Goal: Information Seeking & Learning: Learn about a topic

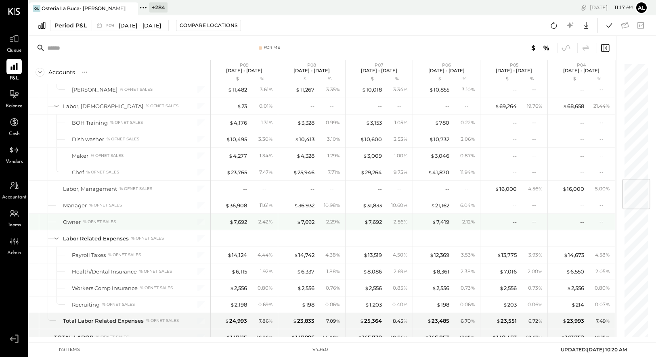
scroll to position [961, 0]
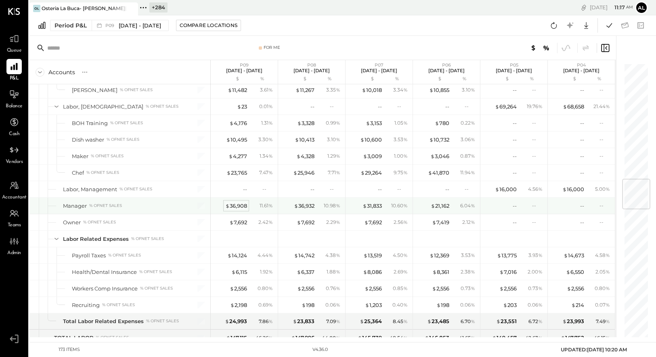
click at [235, 208] on div "$ 36,908" at bounding box center [236, 206] width 22 height 8
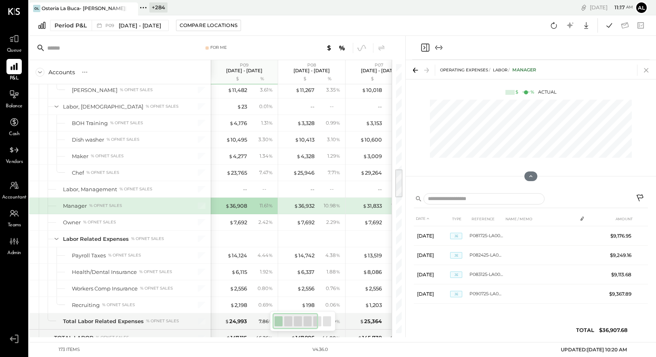
click at [551, 69] on icon at bounding box center [646, 70] width 11 height 11
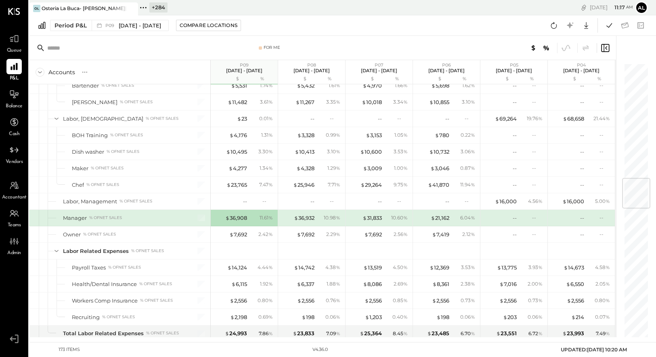
scroll to position [960, 0]
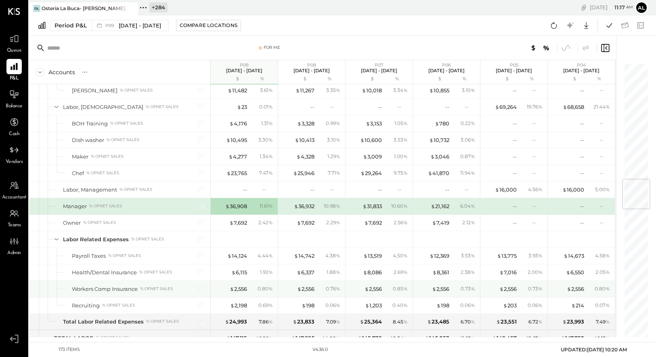
click at [388, 289] on div "$ 2,556 0.85 %" at bounding box center [380, 289] width 61 height 16
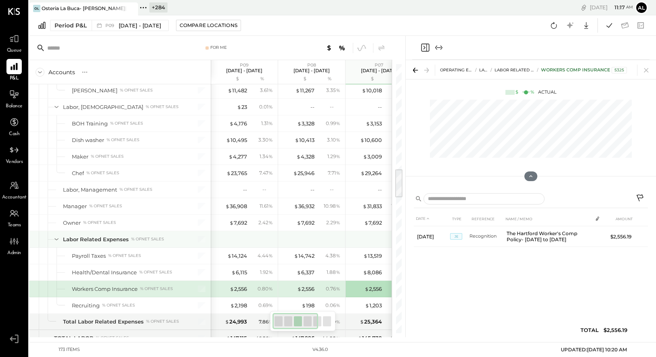
click at [344, 239] on div at bounding box center [311, 239] width 67 height 16
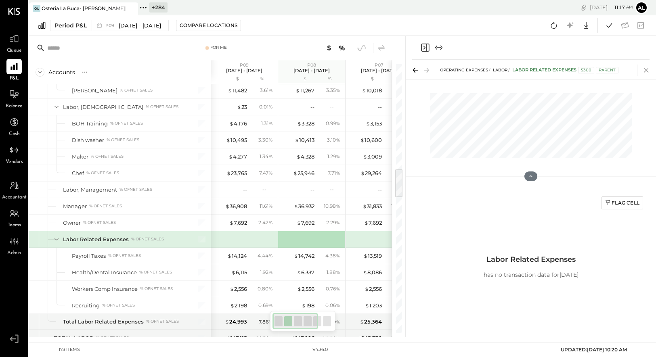
click at [551, 67] on icon at bounding box center [646, 70] width 11 height 11
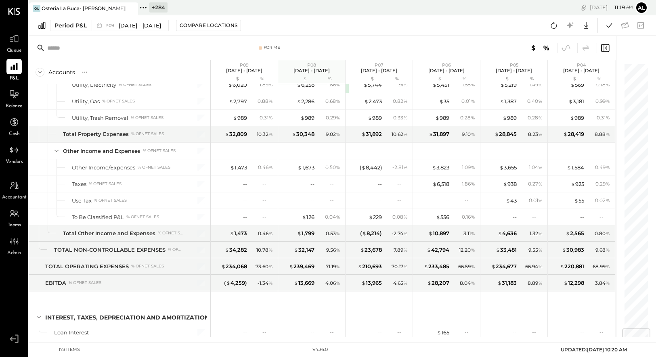
scroll to position [2198, 0]
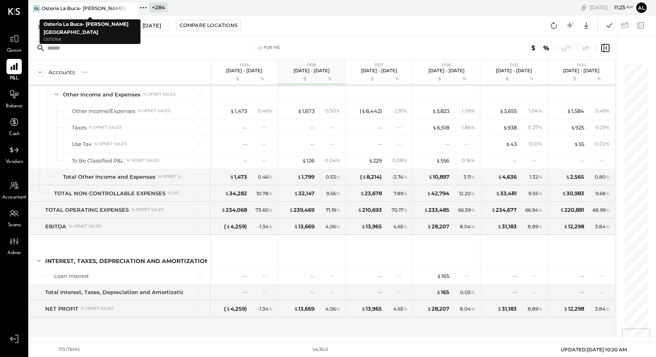
click at [66, 8] on div "Osteria La Buca- [PERSON_NAME][GEOGRAPHIC_DATA]" at bounding box center [84, 8] width 84 height 7
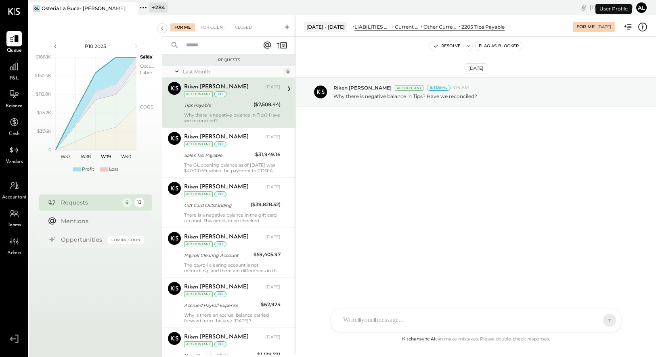
click at [13, 75] on span "P&L" at bounding box center [14, 78] width 9 height 7
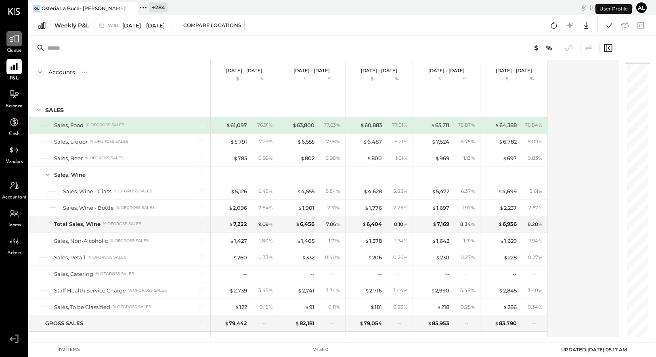
click at [13, 40] on icon at bounding box center [14, 39] width 10 height 10
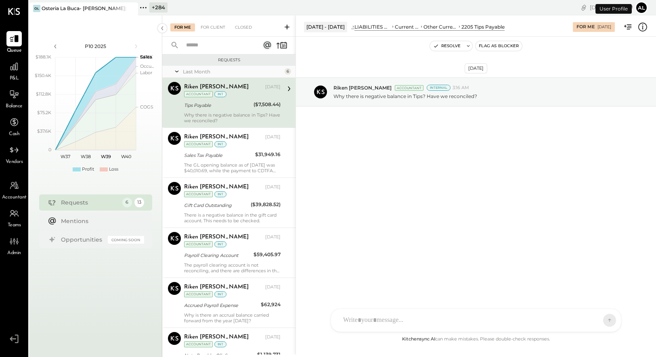
click at [81, 5] on div "Osteria La Buca- [PERSON_NAME][GEOGRAPHIC_DATA]" at bounding box center [84, 8] width 84 height 7
click at [140, 6] on icon at bounding box center [143, 7] width 10 height 10
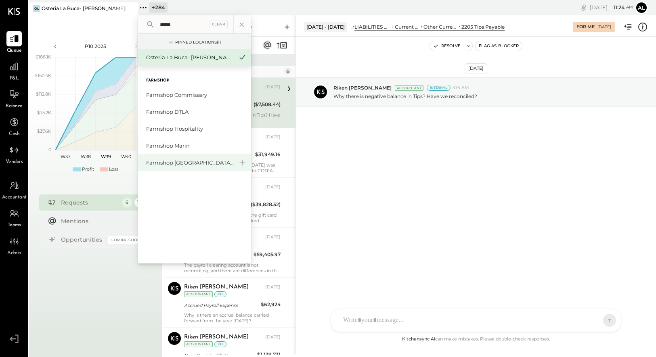
type input "*****"
click at [185, 163] on div "Farmshop [GEOGRAPHIC_DATA][PERSON_NAME]" at bounding box center [189, 163] width 87 height 8
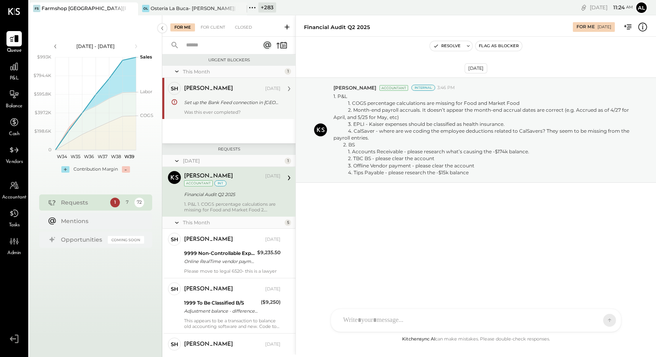
click at [240, 110] on div "Was this ever completed?" at bounding box center [232, 112] width 96 height 6
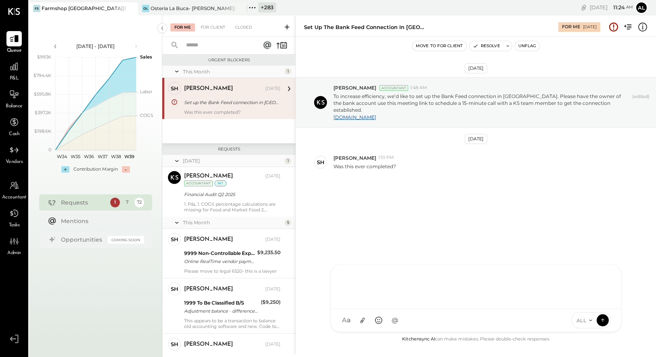
click at [392, 289] on div "HT [PERSON_NAME] ID [PERSON_NAME] Del [PERSON_NAME] [PERSON_NAME] [PERSON_NAME]…" at bounding box center [476, 298] width 291 height 67
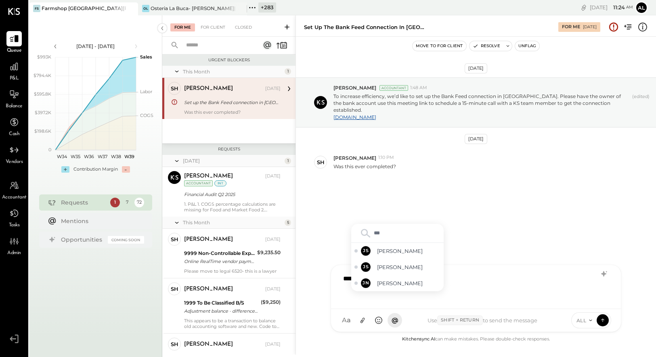
type input "****"
click at [390, 280] on span "[PERSON_NAME]" at bounding box center [408, 284] width 63 height 8
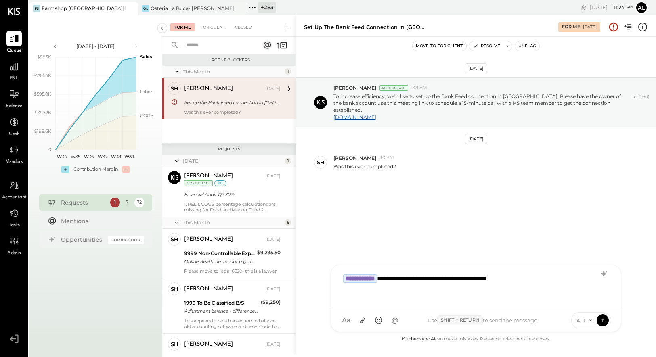
click at [551, 289] on icon at bounding box center [590, 320] width 3 height 1
click at [551, 289] on div "INTERNAL" at bounding box center [596, 300] width 48 height 13
click at [551, 289] on icon at bounding box center [602, 320] width 7 height 8
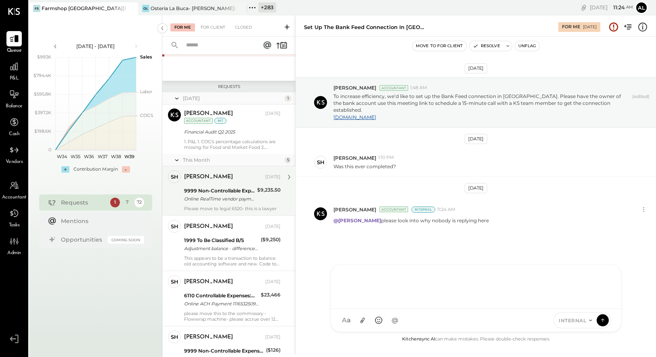
scroll to position [166, 0]
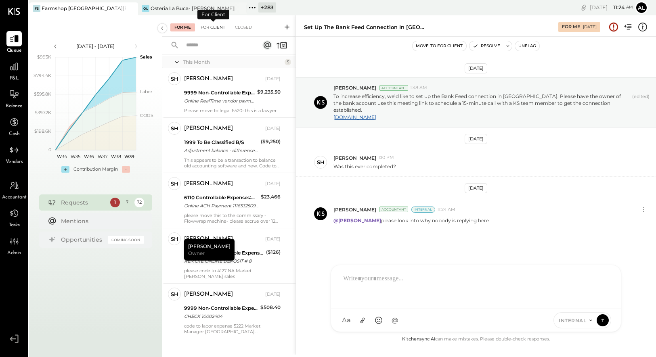
click at [212, 30] on div "For Client" at bounding box center [213, 27] width 33 height 8
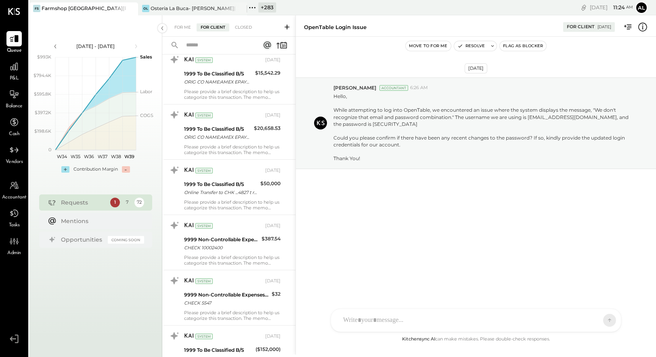
scroll to position [3689, 0]
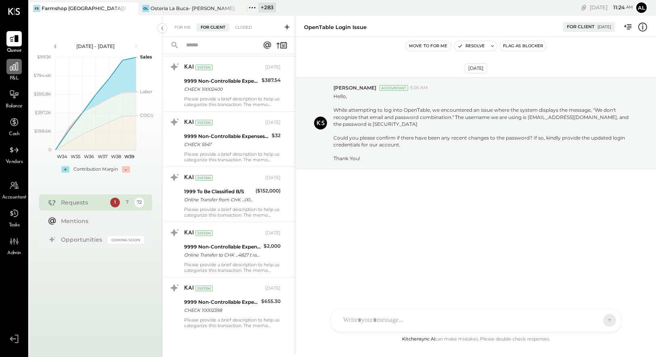
click at [12, 71] on icon at bounding box center [14, 66] width 10 height 10
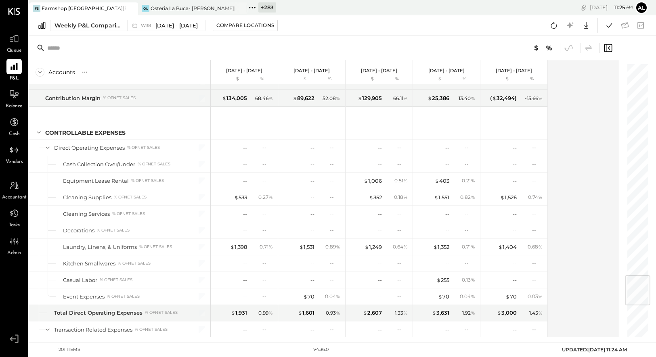
scroll to position [1785, 0]
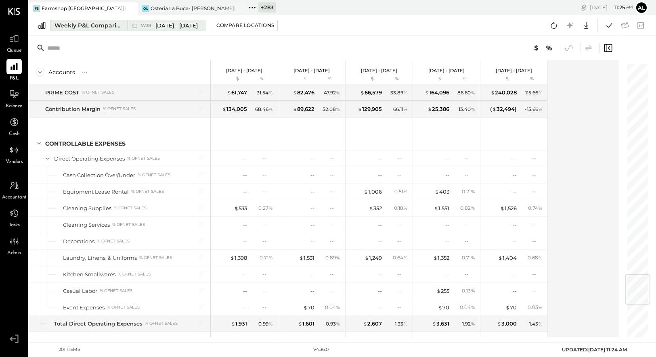
click at [94, 27] on div "Weekly P&L Comparison" at bounding box center [89, 25] width 68 height 8
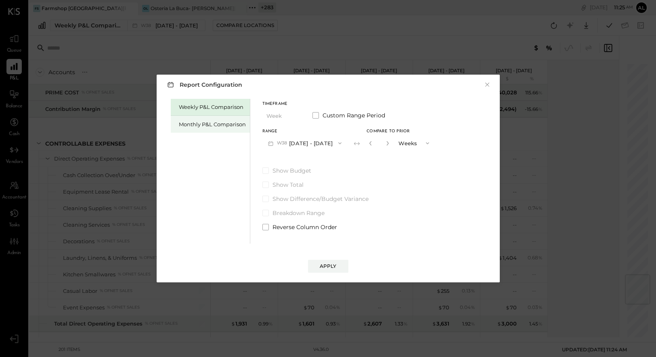
click at [196, 122] on div "Monthly P&L Comparison" at bounding box center [212, 125] width 67 height 8
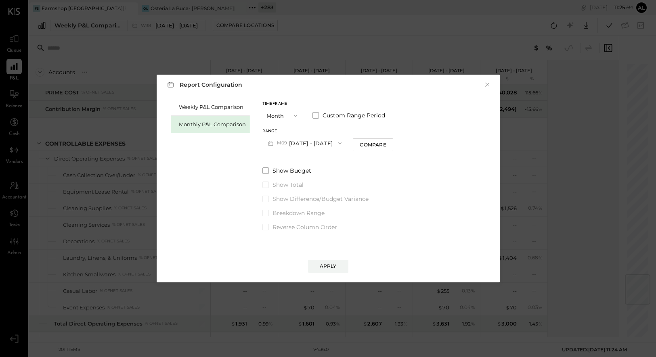
click at [312, 146] on button "M09 [DATE] - [DATE]" at bounding box center [304, 143] width 85 height 15
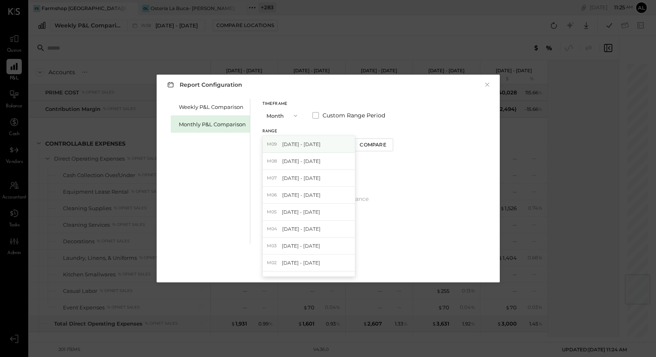
click at [315, 146] on span "[DATE] - [DATE]" at bounding box center [301, 144] width 38 height 7
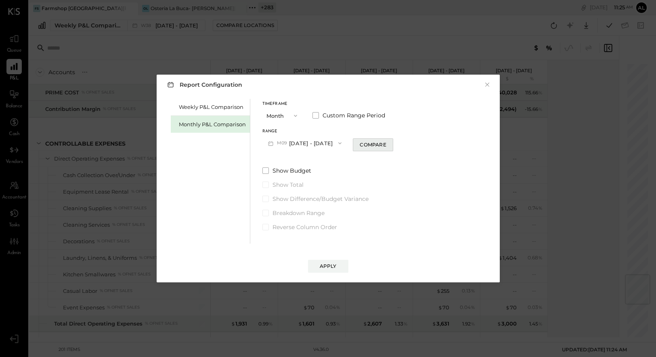
click at [377, 142] on div "Compare" at bounding box center [373, 144] width 26 height 7
click at [287, 143] on span "M09" at bounding box center [283, 143] width 13 height 6
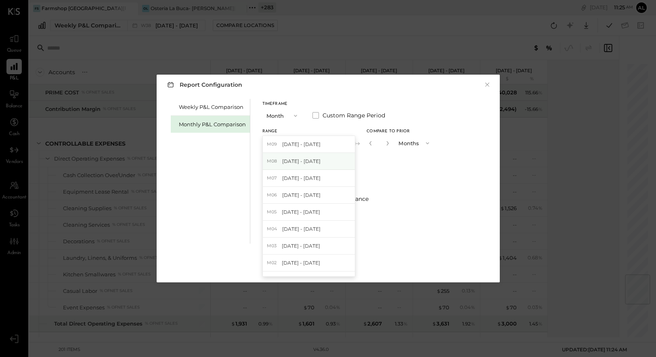
click at [306, 162] on span "[DATE] - [DATE]" at bounding box center [301, 161] width 38 height 7
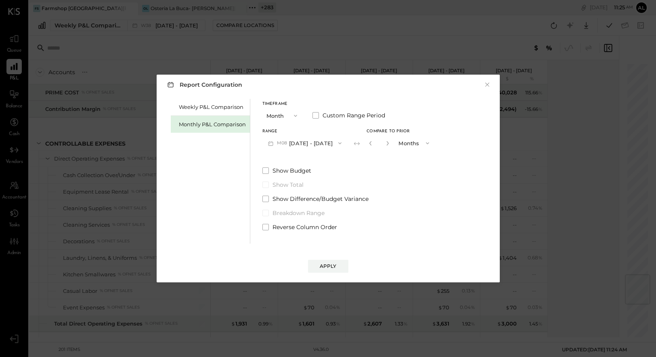
click at [386, 147] on button "button" at bounding box center [387, 143] width 6 height 9
type input "*"
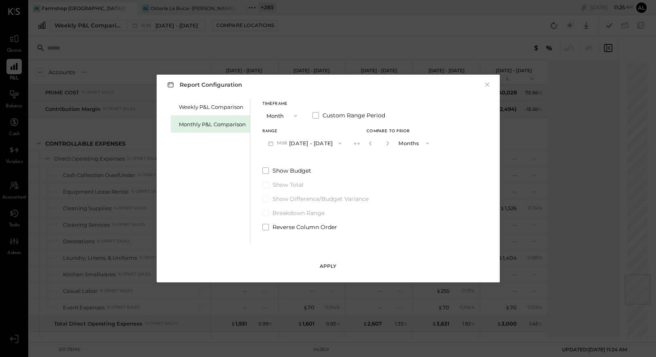
click at [336, 262] on button "Apply" at bounding box center [328, 266] width 40 height 13
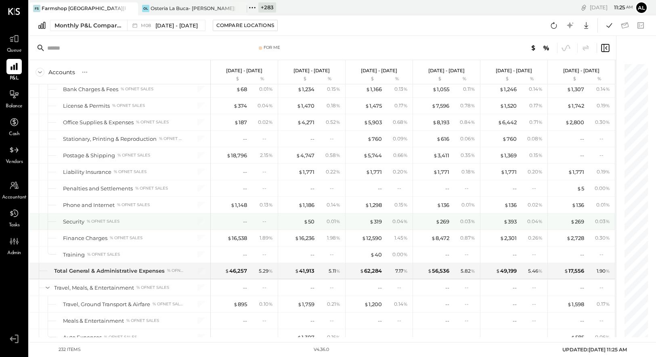
scroll to position [2675, 0]
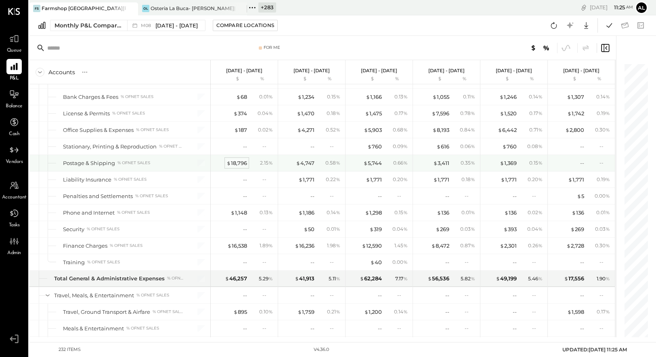
click at [241, 163] on div "$ 18,796" at bounding box center [236, 163] width 21 height 8
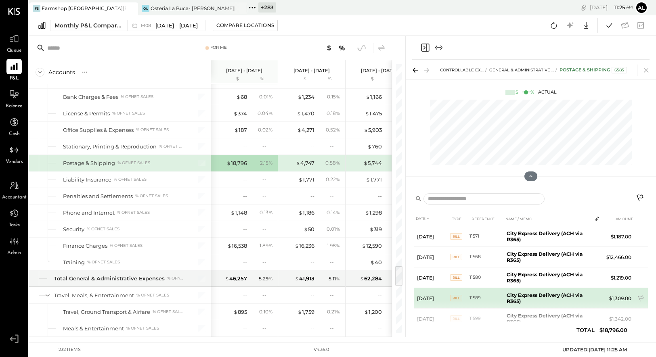
scroll to position [41, 0]
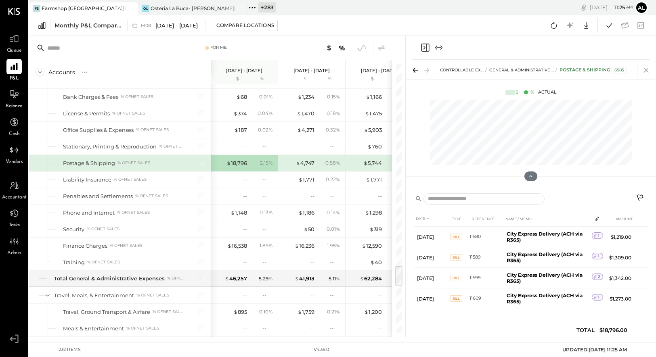
click at [551, 68] on icon at bounding box center [646, 70] width 11 height 11
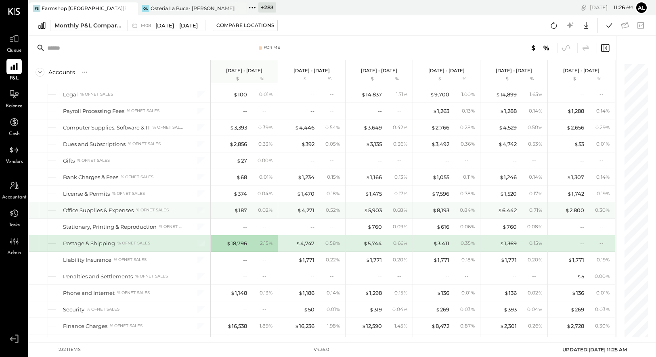
scroll to position [2595, 0]
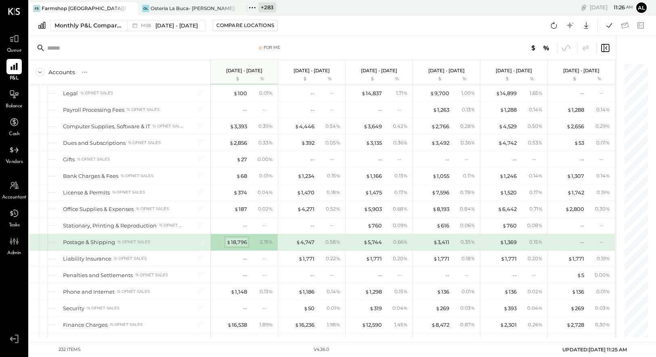
click at [242, 241] on div "$ 18,796" at bounding box center [236, 243] width 21 height 8
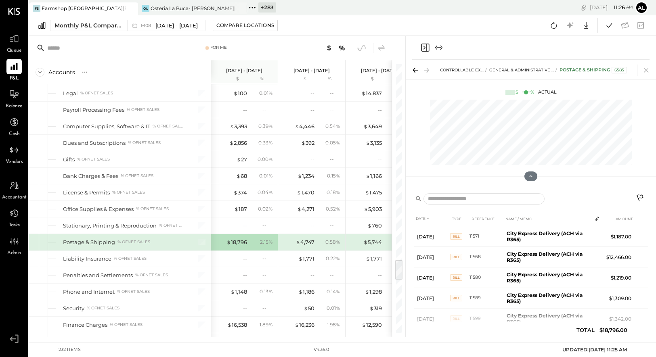
click at [551, 199] on icon at bounding box center [641, 199] width 10 height 10
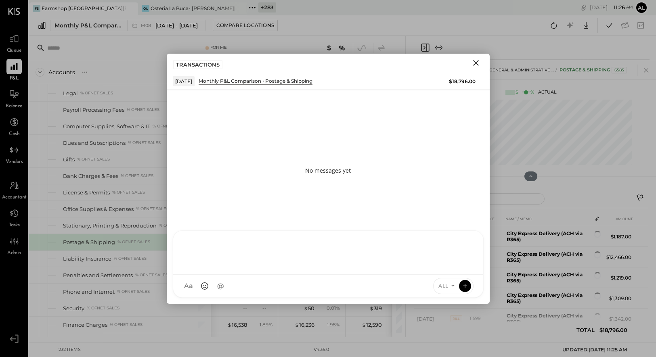
click at [272, 268] on div at bounding box center [328, 252] width 294 height 32
type input "****"
click at [236, 241] on span "[PERSON_NAME] Del [PERSON_NAME]" at bounding box center [250, 246] width 63 height 15
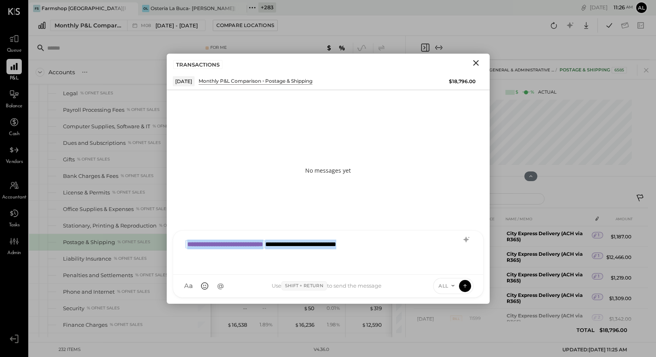
drag, startPoint x: 394, startPoint y: 248, endPoint x: 171, endPoint y: 218, distance: 224.8
click at [171, 218] on div "**********" at bounding box center [328, 197] width 323 height 214
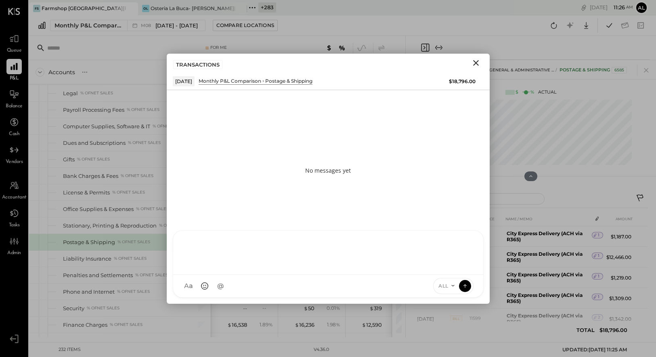
click at [473, 65] on icon "Close" at bounding box center [476, 63] width 6 height 6
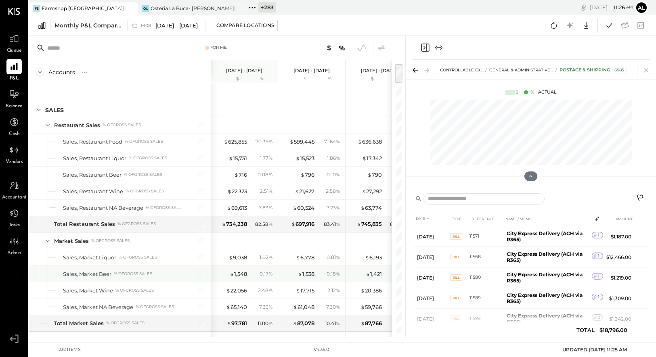
scroll to position [9, 0]
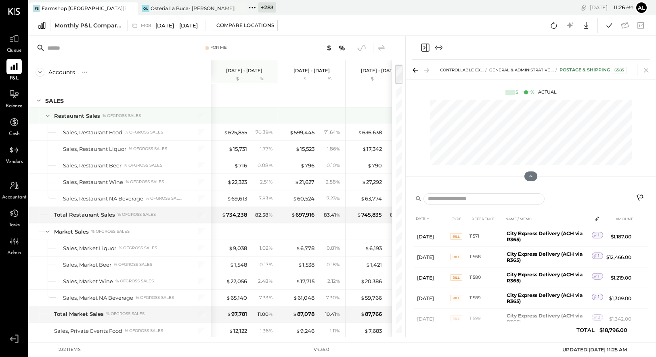
click at [48, 116] on icon at bounding box center [48, 116] width 4 height 2
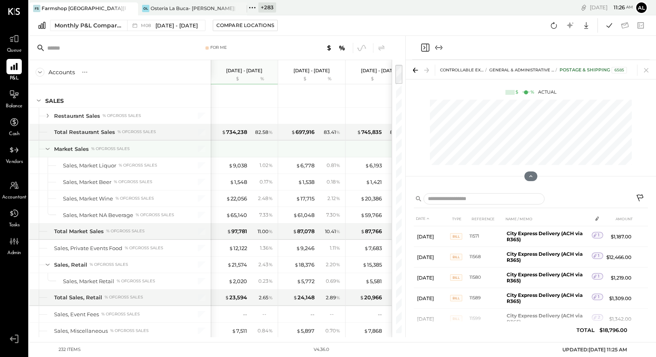
click at [45, 148] on icon at bounding box center [47, 149] width 9 height 9
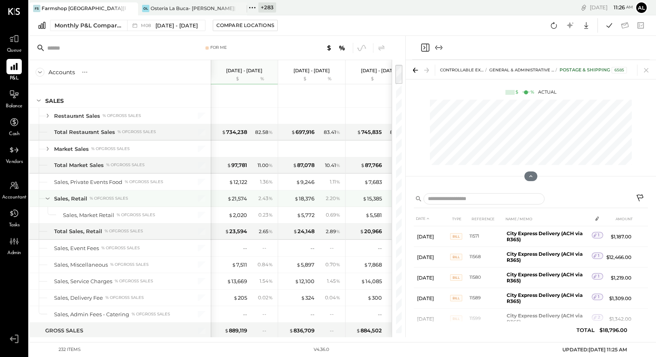
click at [44, 197] on icon at bounding box center [47, 198] width 9 height 9
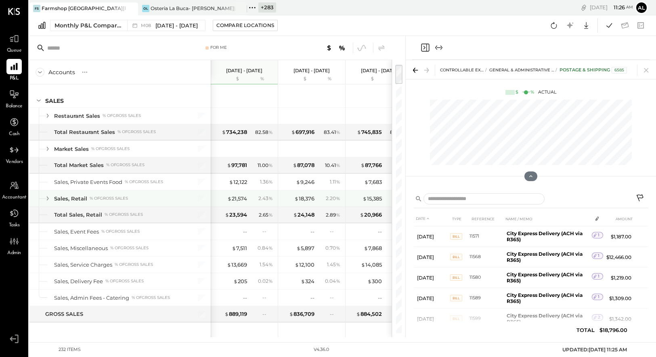
click at [47, 203] on div "Sales, Retail % of GROSS SALES" at bounding box center [120, 199] width 182 height 16
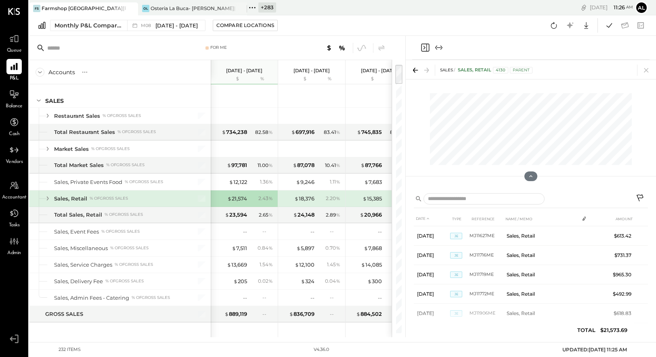
click at [47, 195] on icon at bounding box center [47, 198] width 9 height 9
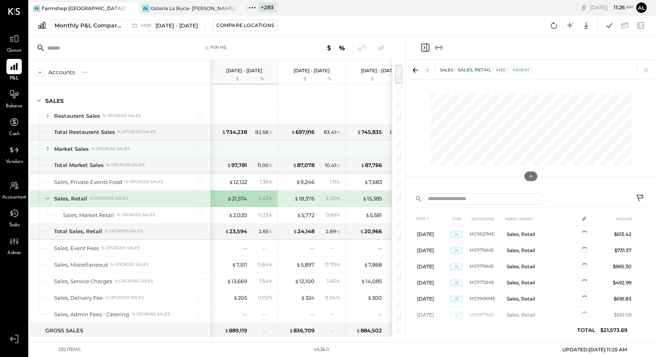
click at [42, 150] on div "Market Sales % of GROSS SALES" at bounding box center [120, 149] width 182 height 16
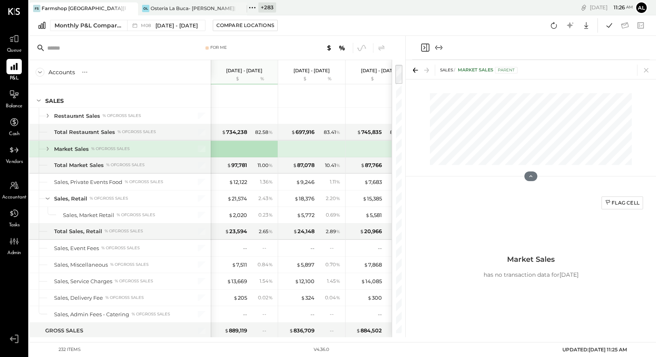
click at [41, 149] on div at bounding box center [40, 149] width 2 height 16
click at [551, 69] on icon at bounding box center [646, 70] width 11 height 11
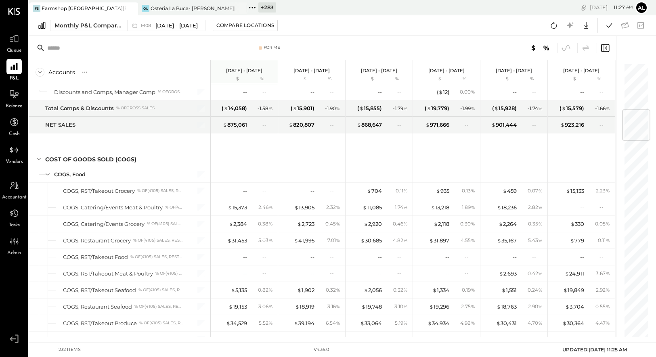
scroll to position [376, 0]
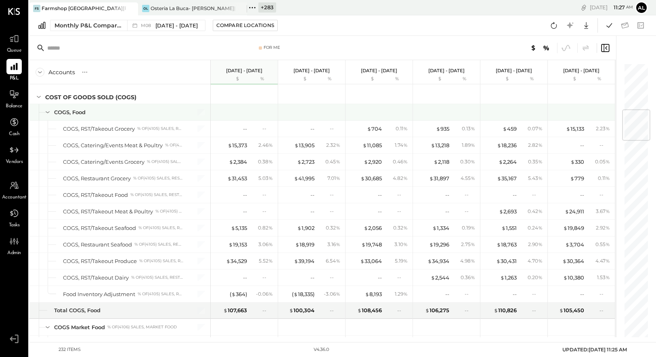
click at [41, 112] on div at bounding box center [40, 112] width 2 height 16
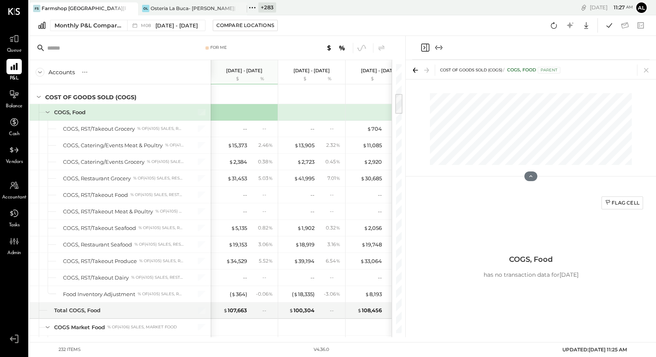
click at [48, 117] on div "COGS, Food" at bounding box center [120, 112] width 182 height 16
click at [48, 115] on icon at bounding box center [47, 112] width 9 height 9
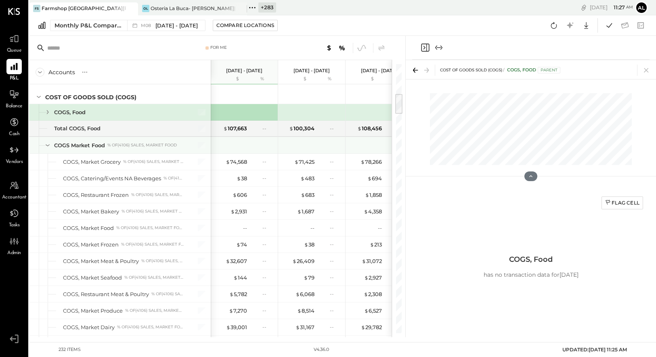
click at [46, 151] on div "COGS Market Food % of (4106) Sales, Market Food" at bounding box center [120, 145] width 182 height 16
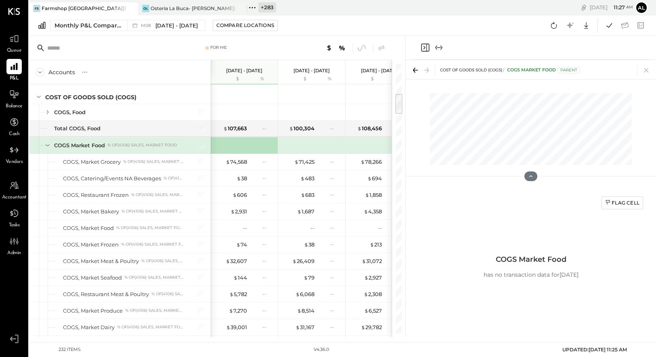
click at [46, 150] on icon at bounding box center [47, 145] width 9 height 9
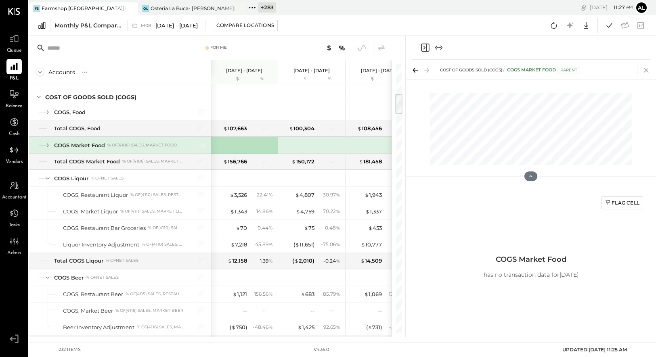
click at [551, 73] on icon at bounding box center [646, 70] width 11 height 11
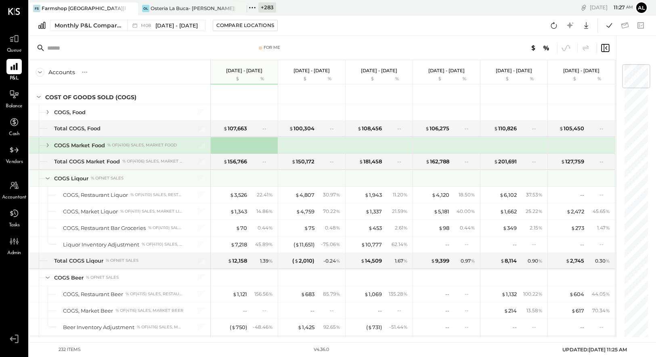
click at [47, 177] on icon at bounding box center [47, 178] width 9 height 9
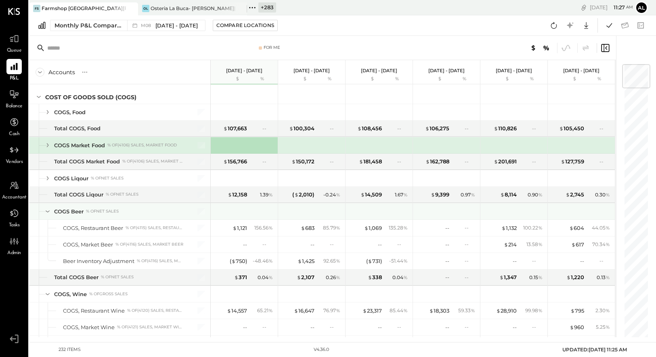
click at [48, 211] on icon at bounding box center [47, 211] width 9 height 9
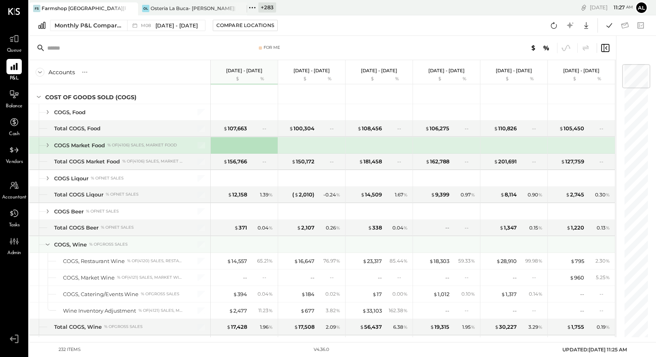
click at [51, 243] on icon at bounding box center [47, 244] width 9 height 9
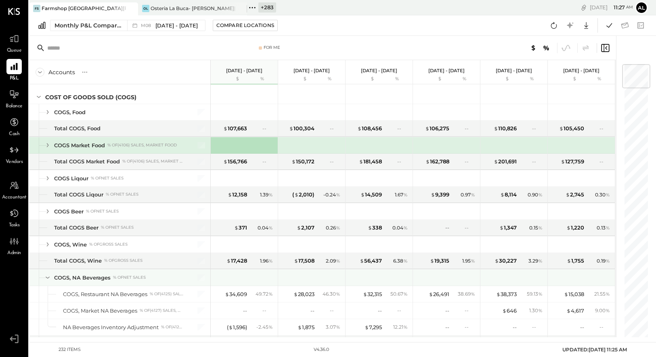
click at [49, 280] on icon at bounding box center [47, 277] width 9 height 9
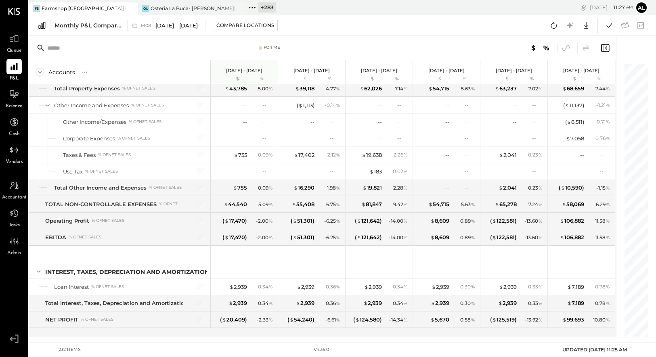
scroll to position [2528, 0]
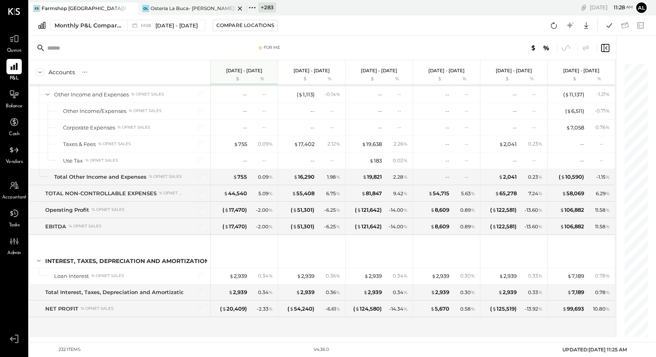
click at [177, 12] on div "OL Osteria La Buca- [PERSON_NAME][GEOGRAPHIC_DATA]" at bounding box center [192, 8] width 109 height 13
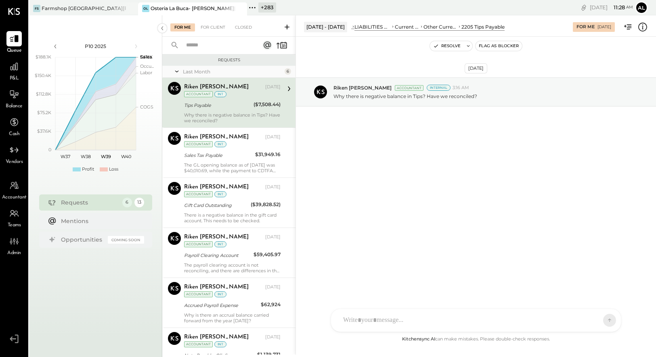
click at [255, 6] on icon at bounding box center [252, 7] width 10 height 10
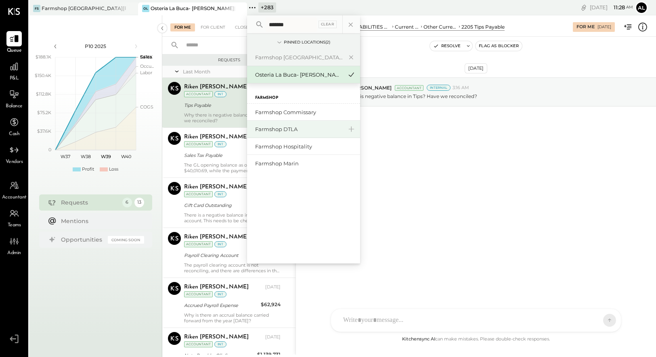
type input "*******"
click at [287, 127] on div "Farmshop DTLA" at bounding box center [298, 130] width 87 height 8
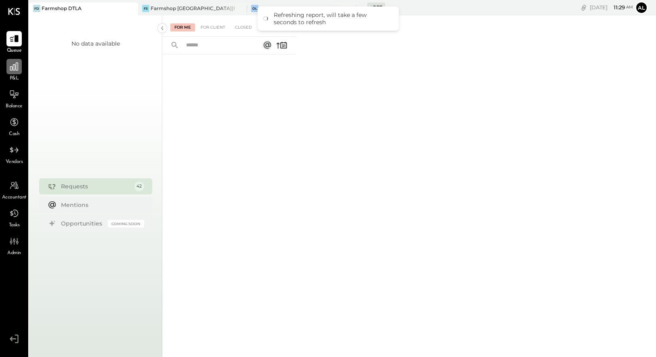
click at [8, 71] on div at bounding box center [13, 66] width 15 height 15
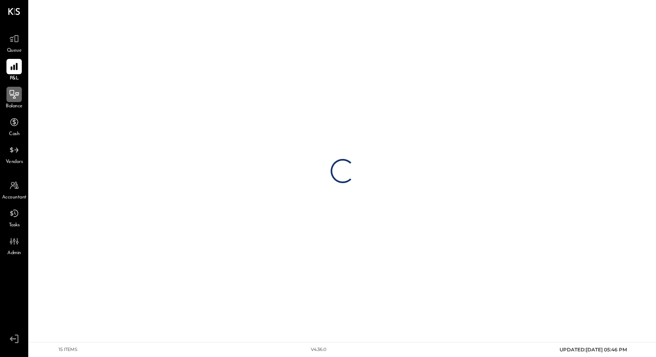
click at [15, 101] on div at bounding box center [13, 94] width 15 height 15
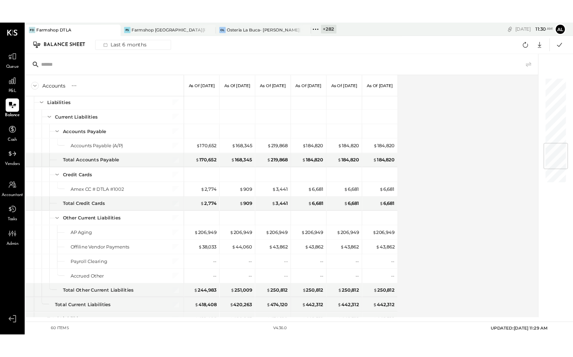
scroll to position [630, 0]
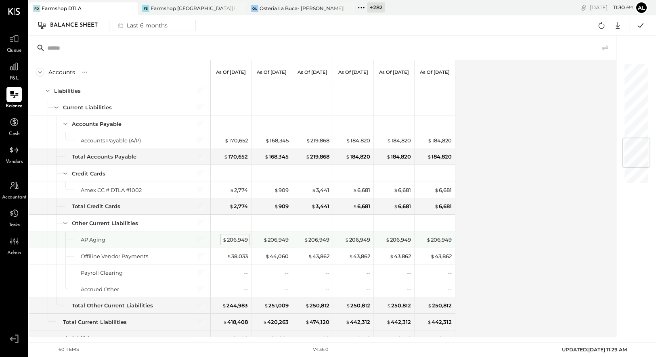
click at [236, 243] on div "$ 206,949" at bounding box center [234, 240] width 25 height 8
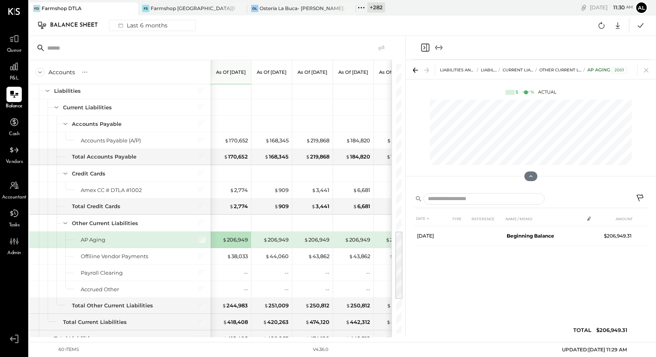
click at [195, 233] on div at bounding box center [197, 240] width 20 height 16
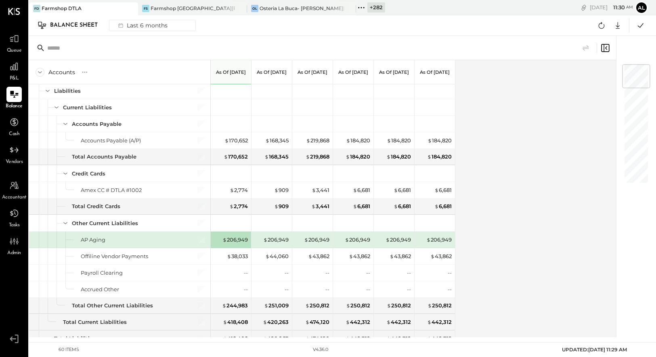
click at [183, 241] on div "AP Aging" at bounding box center [132, 240] width 103 height 8
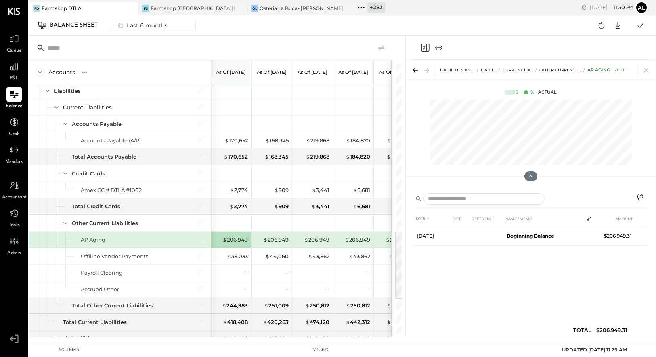
click at [551, 198] on icon at bounding box center [641, 199] width 10 height 10
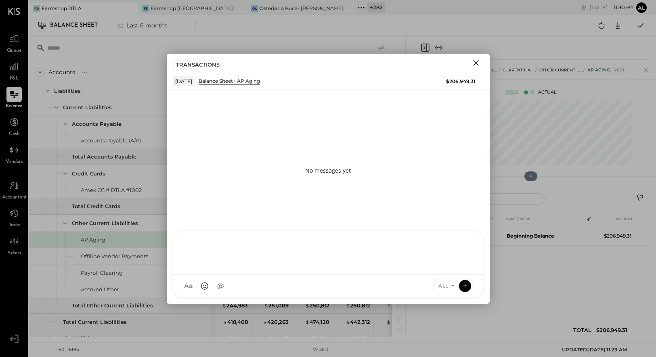
click at [315, 268] on div at bounding box center [328, 252] width 294 height 32
click at [251, 252] on span "[PERSON_NAME]" at bounding box center [250, 249] width 63 height 8
click at [248, 249] on div "**********" at bounding box center [328, 252] width 294 height 32
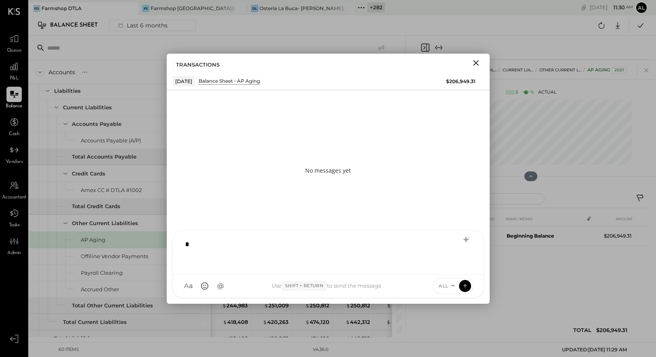
click at [235, 243] on div "*" at bounding box center [328, 252] width 294 height 32
type input "*****"
click at [233, 248] on span "[PERSON_NAME]" at bounding box center [250, 249] width 63 height 8
click at [452, 287] on icon at bounding box center [453, 286] width 6 height 6
click at [453, 265] on div "INTERNAL" at bounding box center [458, 266] width 48 height 13
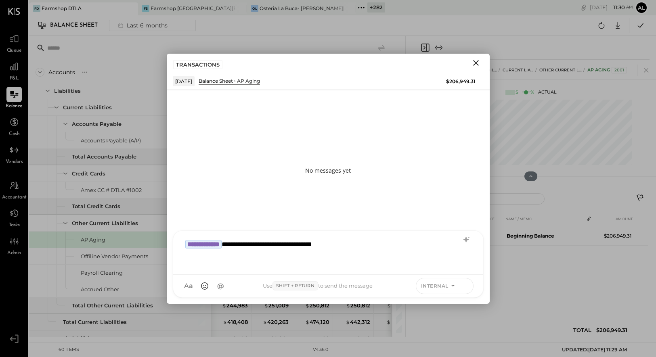
click at [465, 288] on icon at bounding box center [464, 286] width 7 height 8
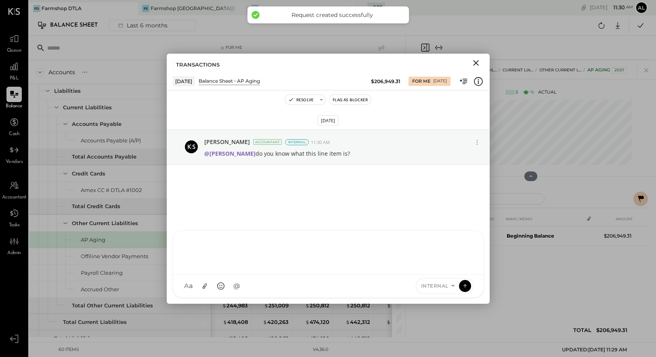
click at [474, 63] on icon "Close" at bounding box center [476, 63] width 10 height 10
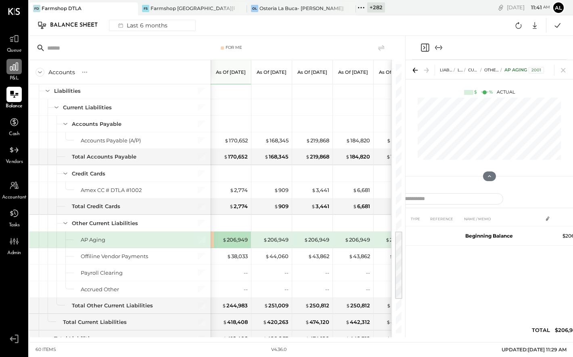
click at [8, 71] on div at bounding box center [13, 66] width 15 height 15
